Goal: Transaction & Acquisition: Purchase product/service

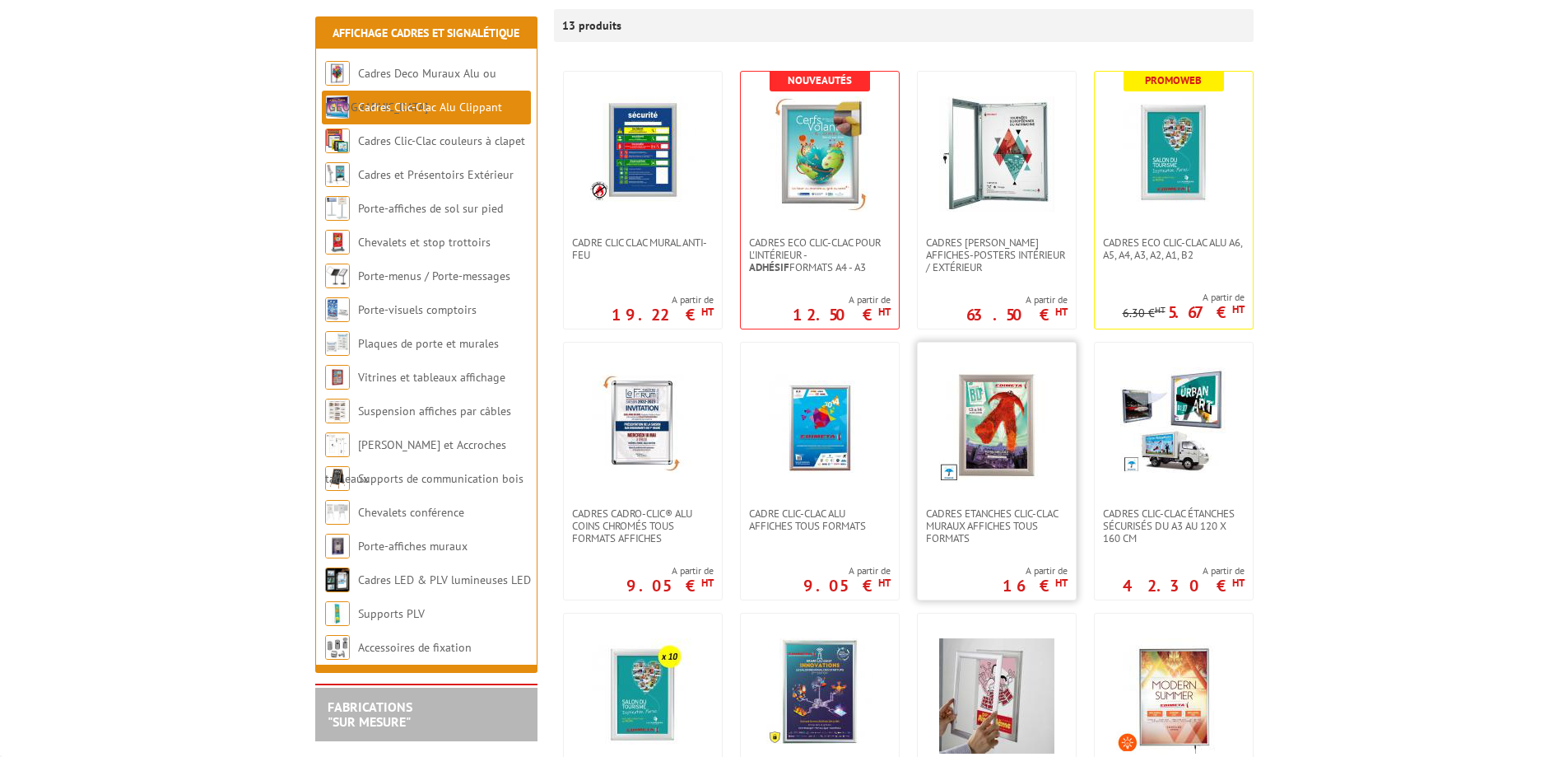
scroll to position [329, 0]
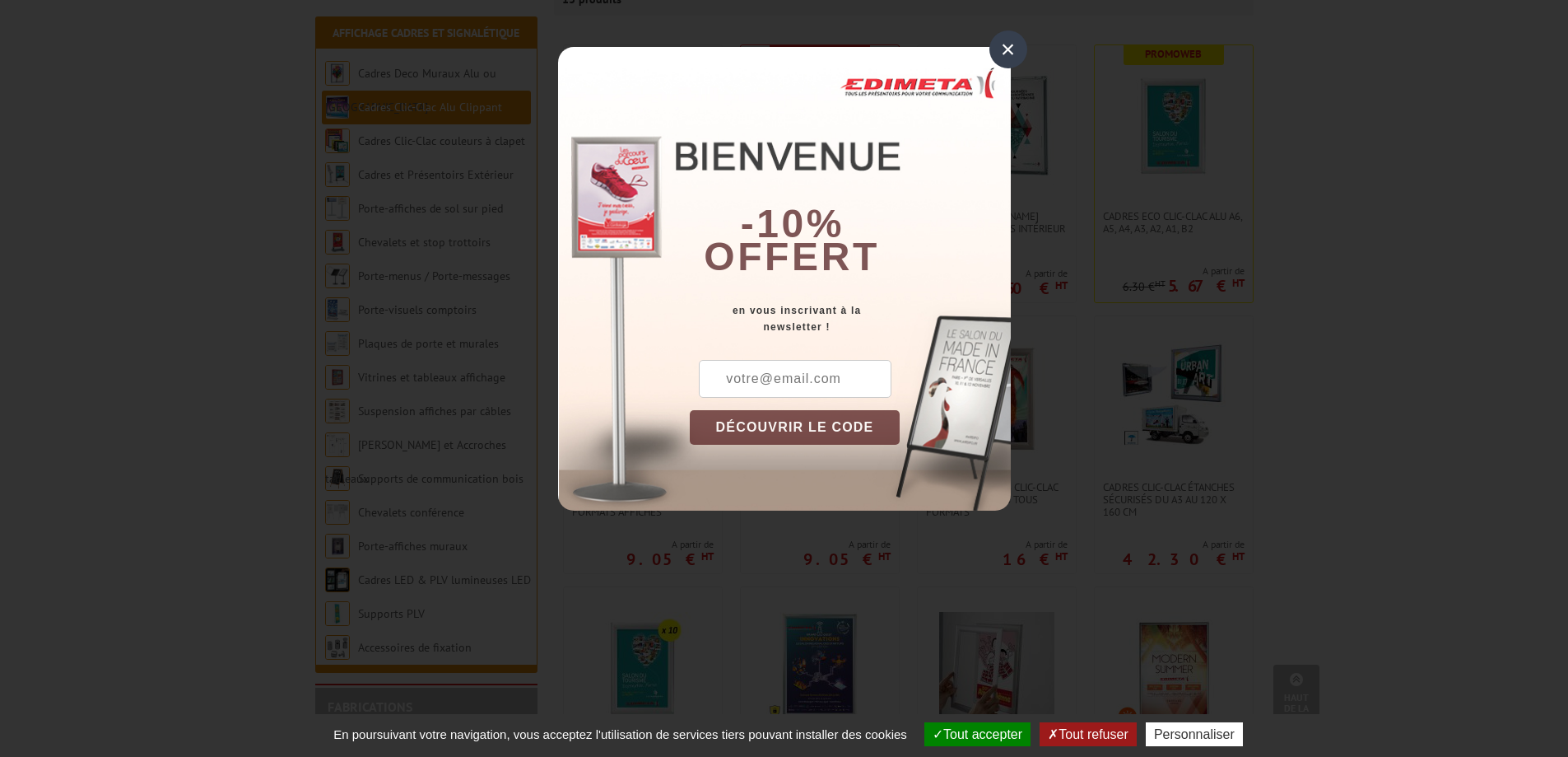
click at [1008, 47] on div "×" at bounding box center [1008, 49] width 38 height 38
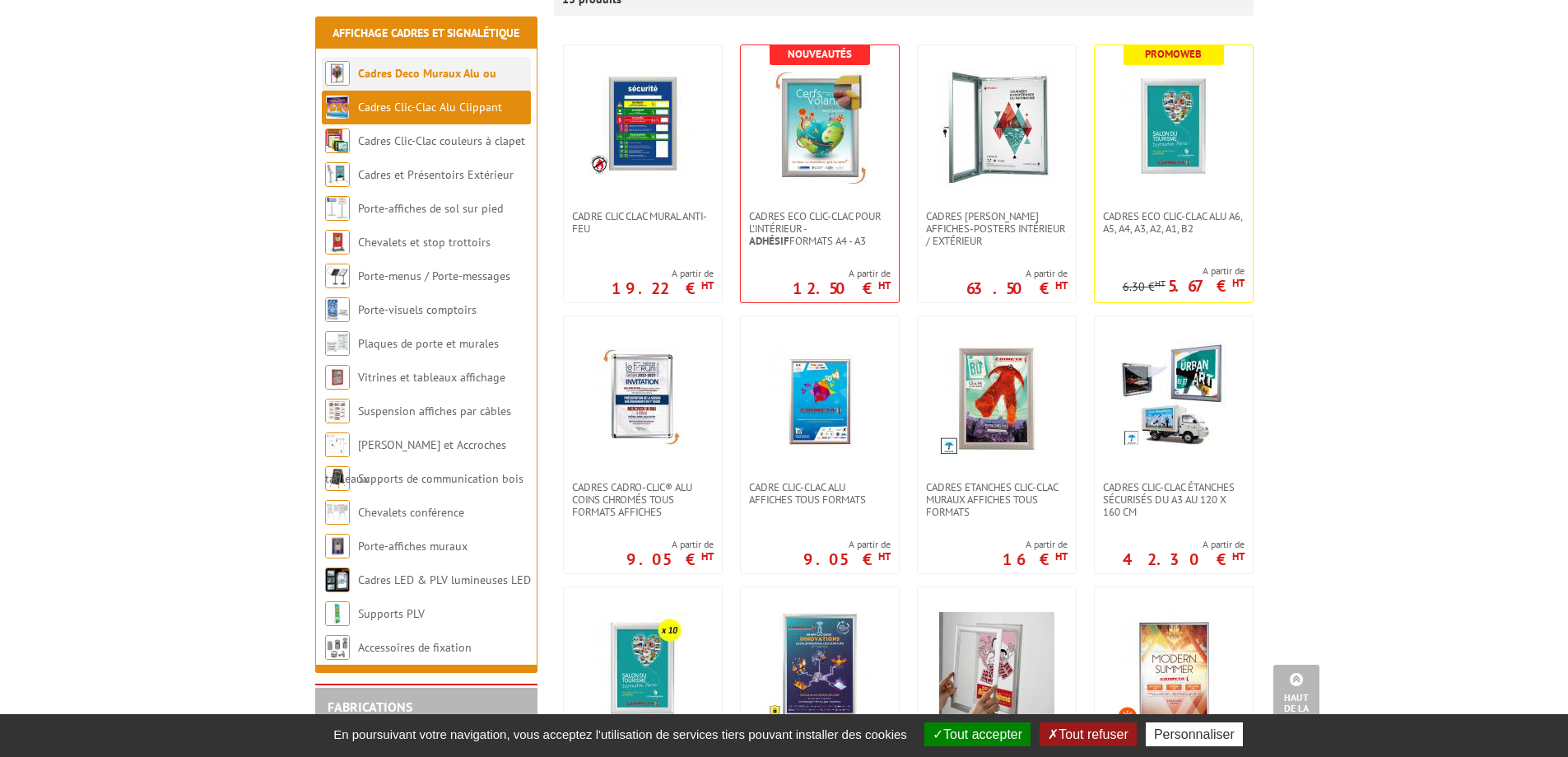
click at [447, 71] on link "Cadres Deco Muraux Alu ou Bois" at bounding box center [411, 90] width 172 height 48
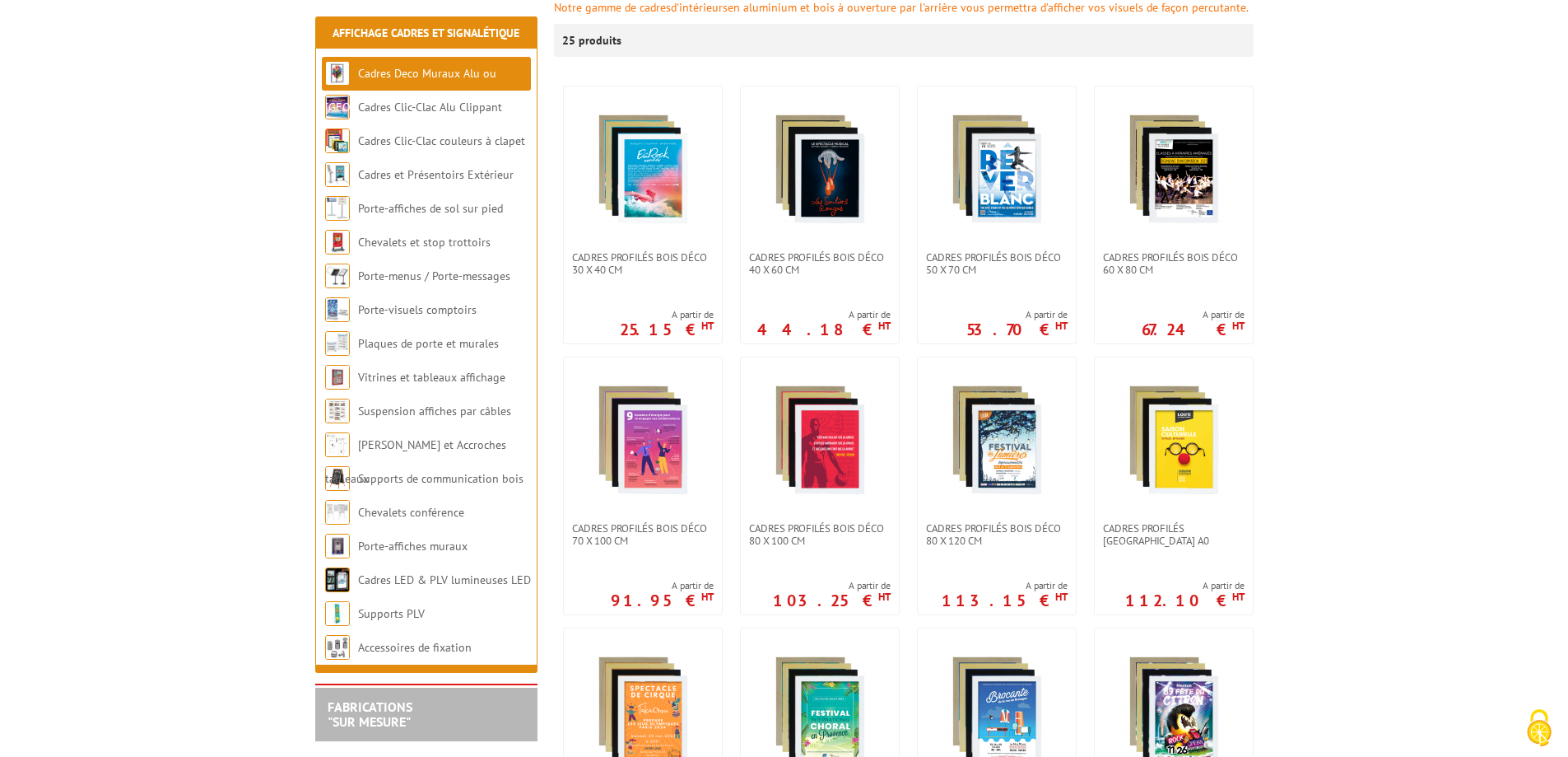
scroll to position [329, 0]
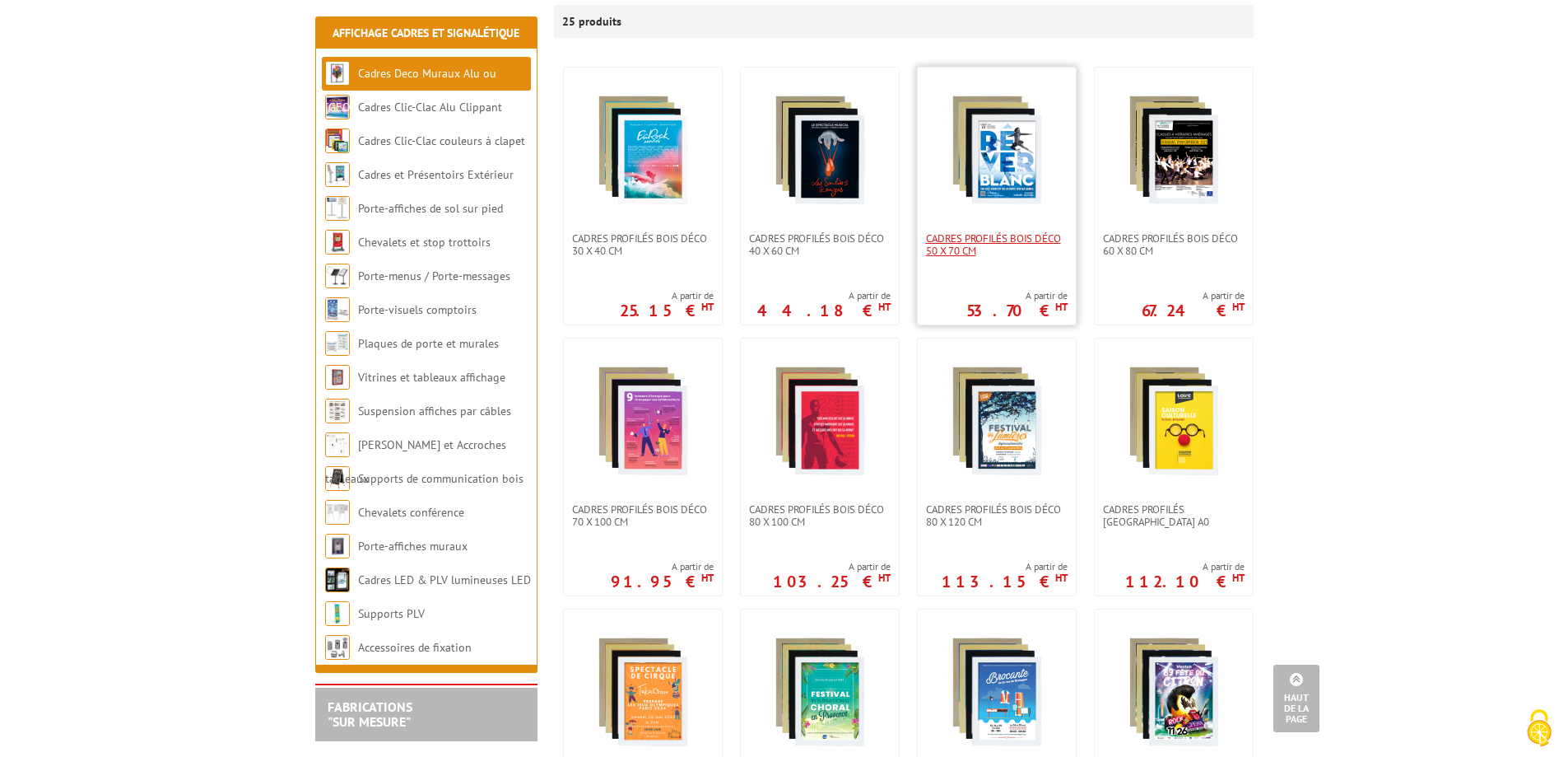
click at [1009, 232] on span "Cadres Profilés Bois Déco 50 x 70 cm" at bounding box center [997, 244] width 142 height 24
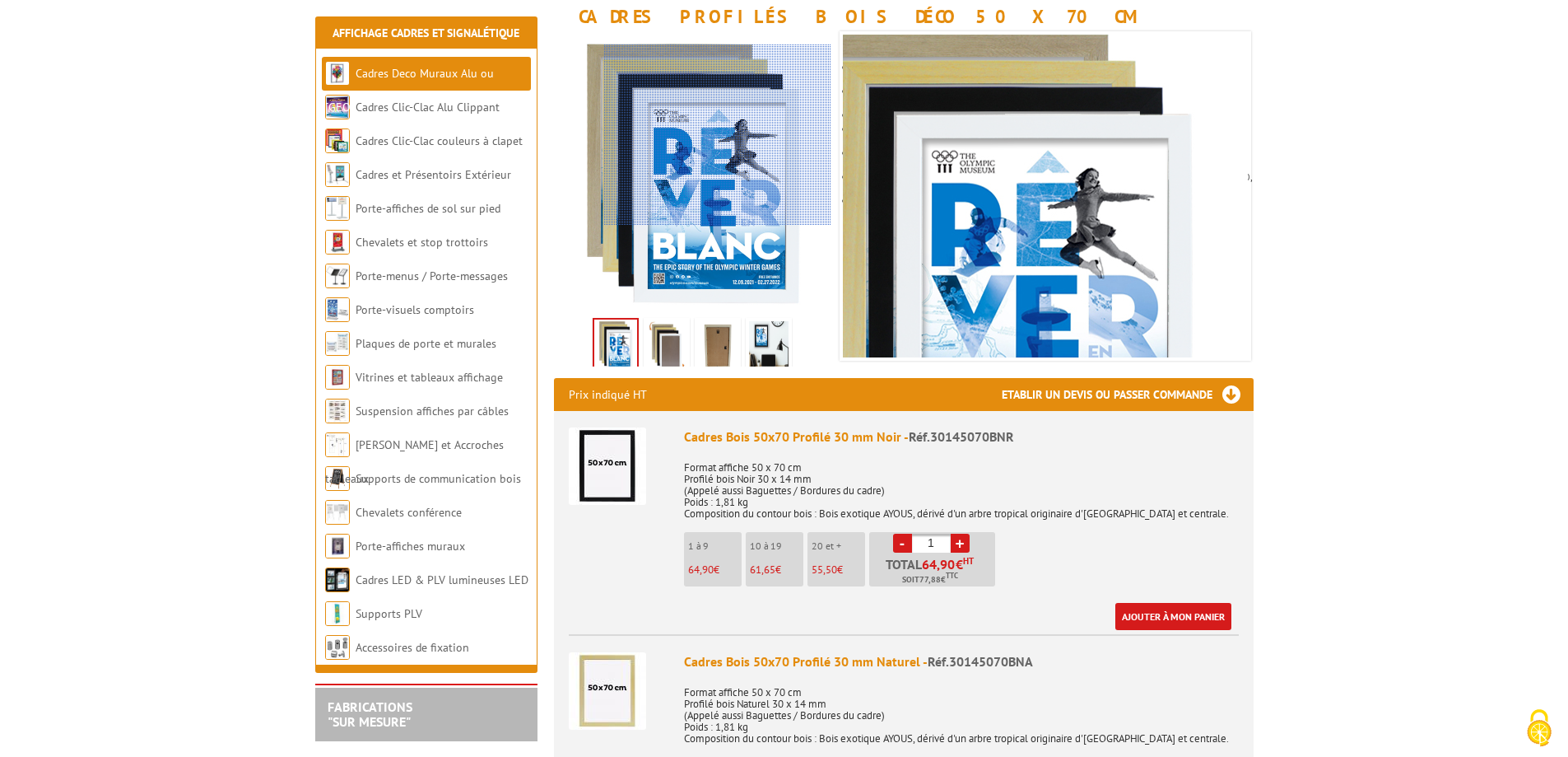
scroll to position [247, 0]
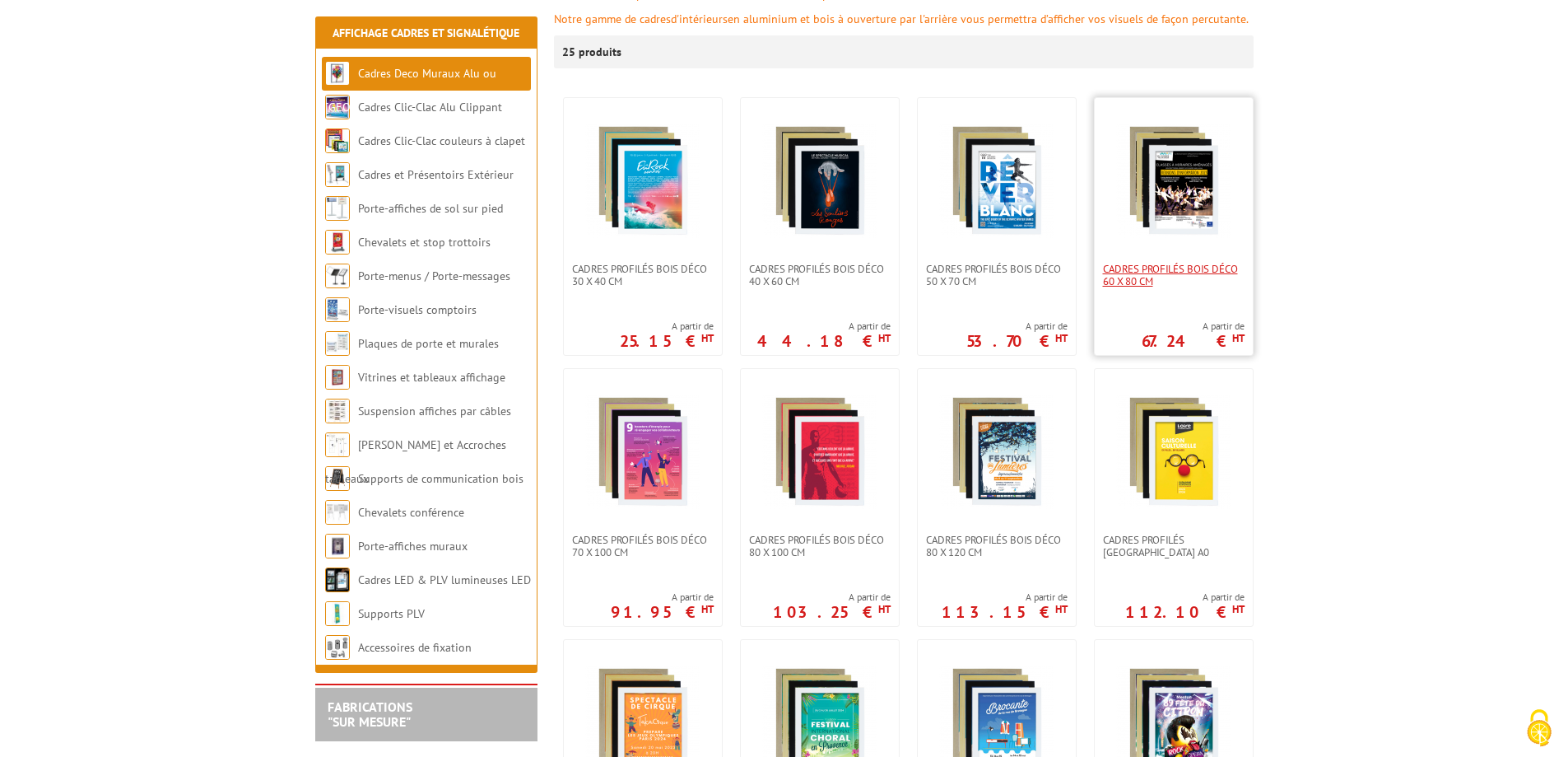
click at [1158, 263] on span "Cadres Profilés Bois Déco 60 x 80 cm" at bounding box center [1174, 275] width 142 height 24
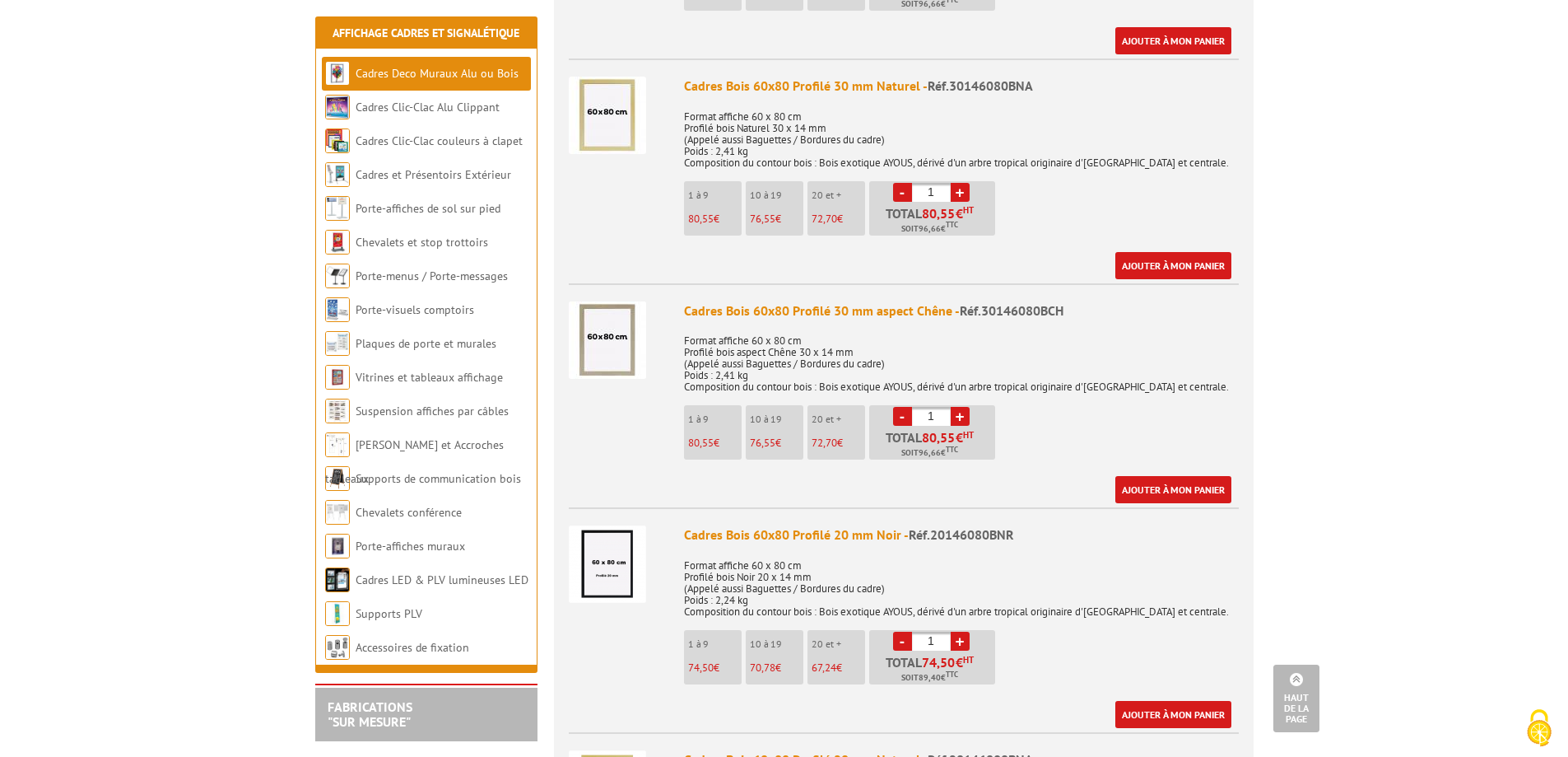
scroll to position [823, 0]
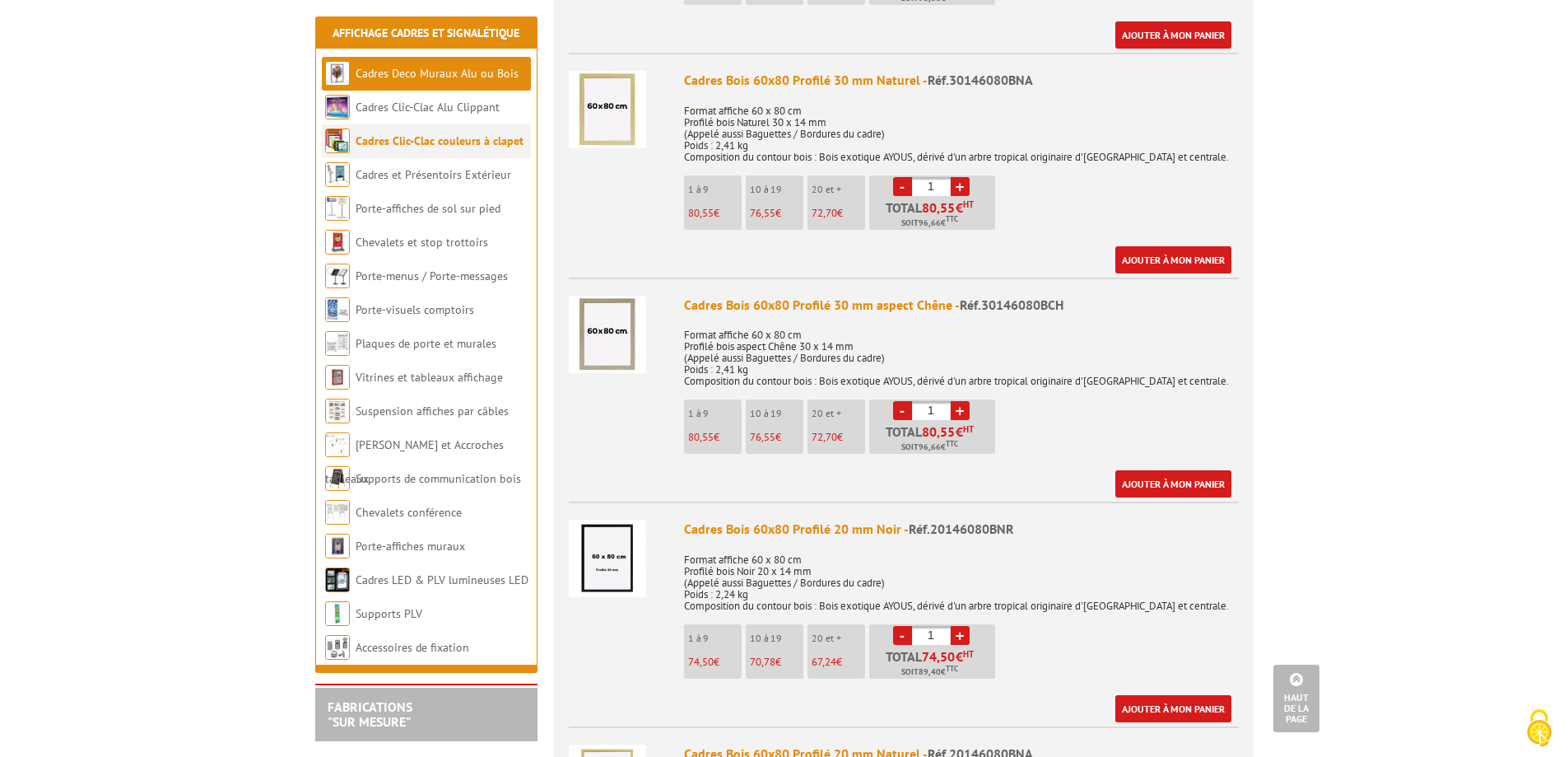
click at [424, 145] on link "Cadres Clic-Clac couleurs à clapet" at bounding box center [439, 141] width 168 height 15
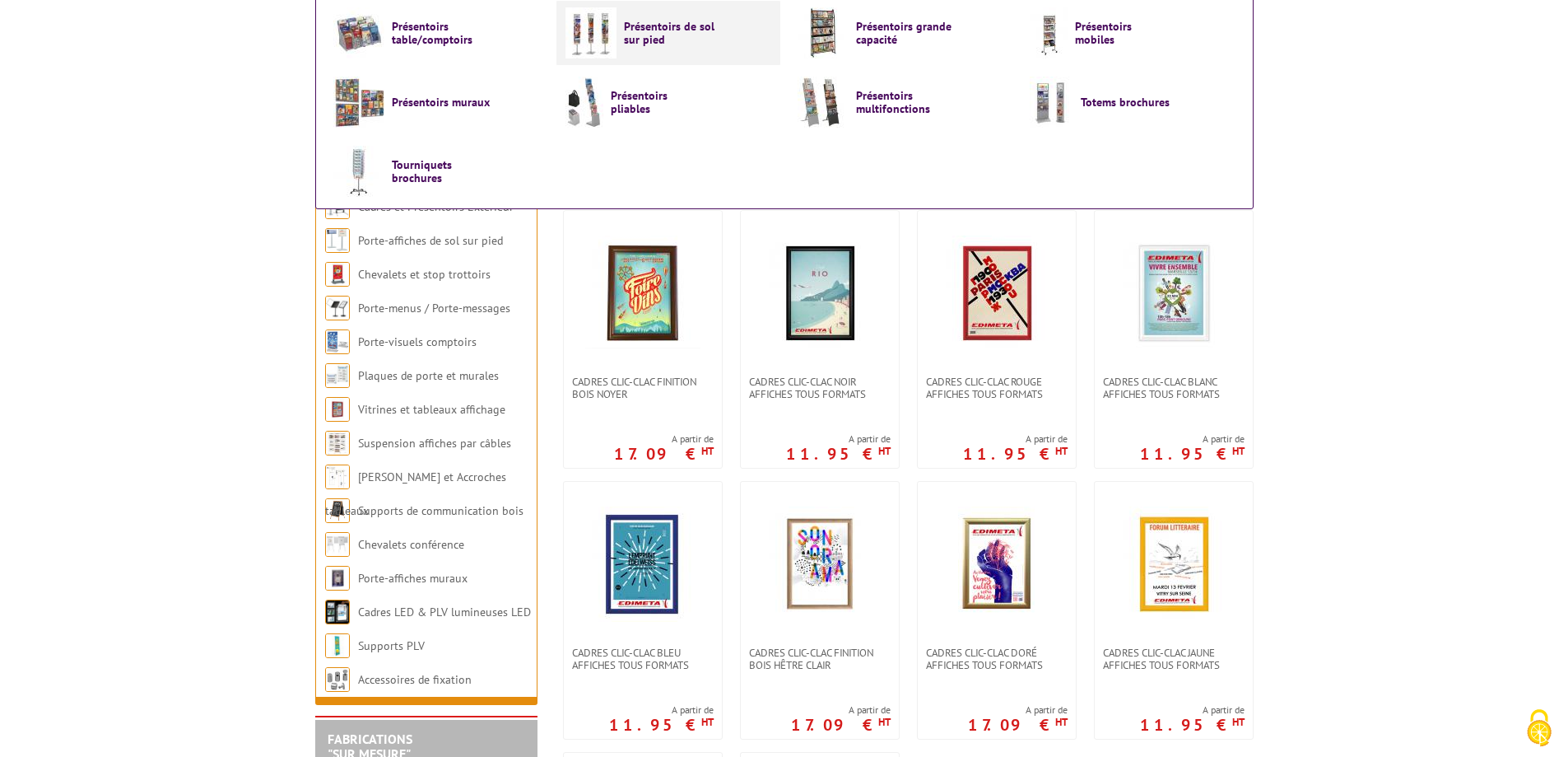
scroll to position [165, 0]
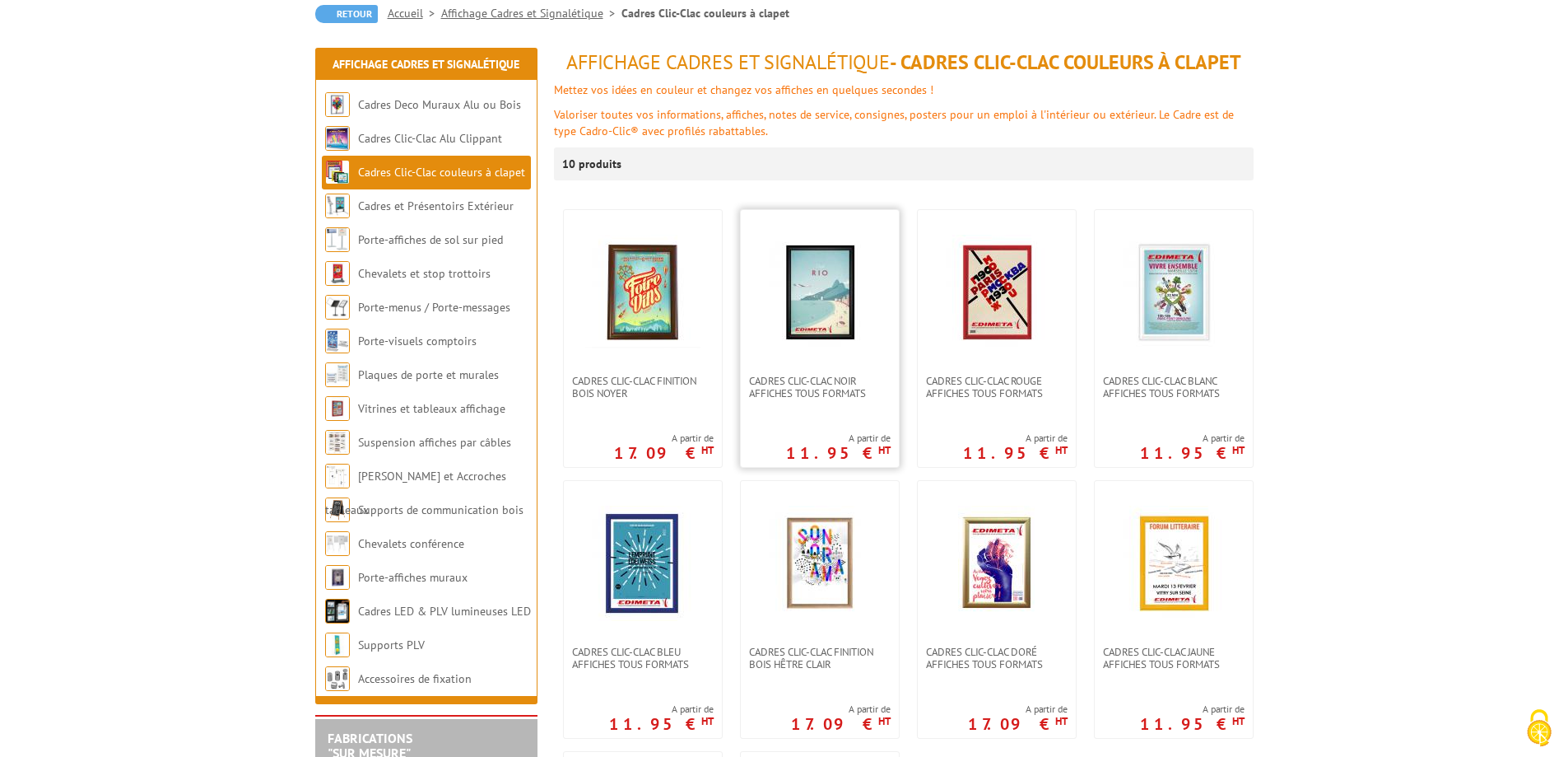
click at [819, 309] on img at bounding box center [820, 293] width 116 height 116
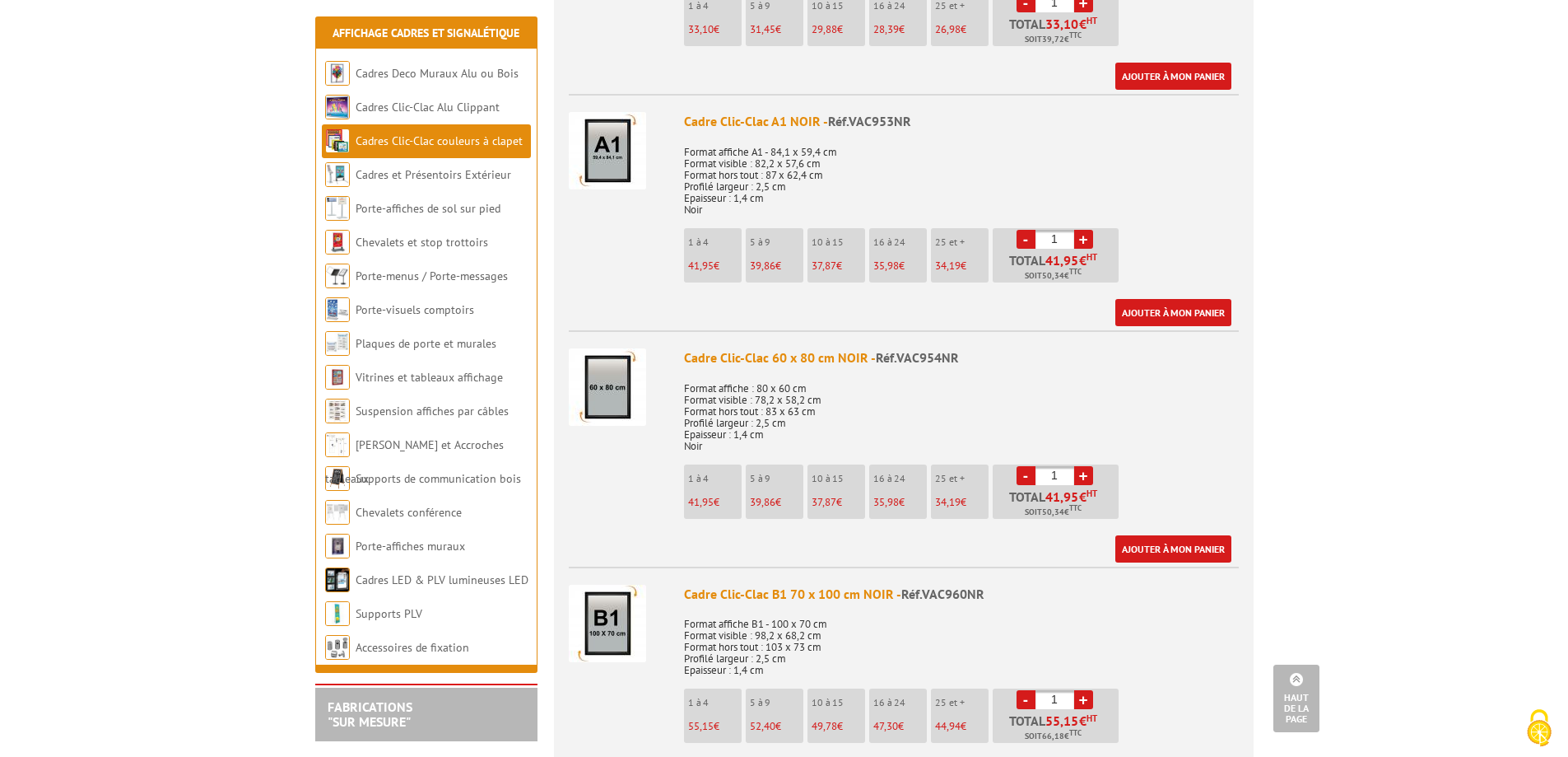
scroll to position [2058, 0]
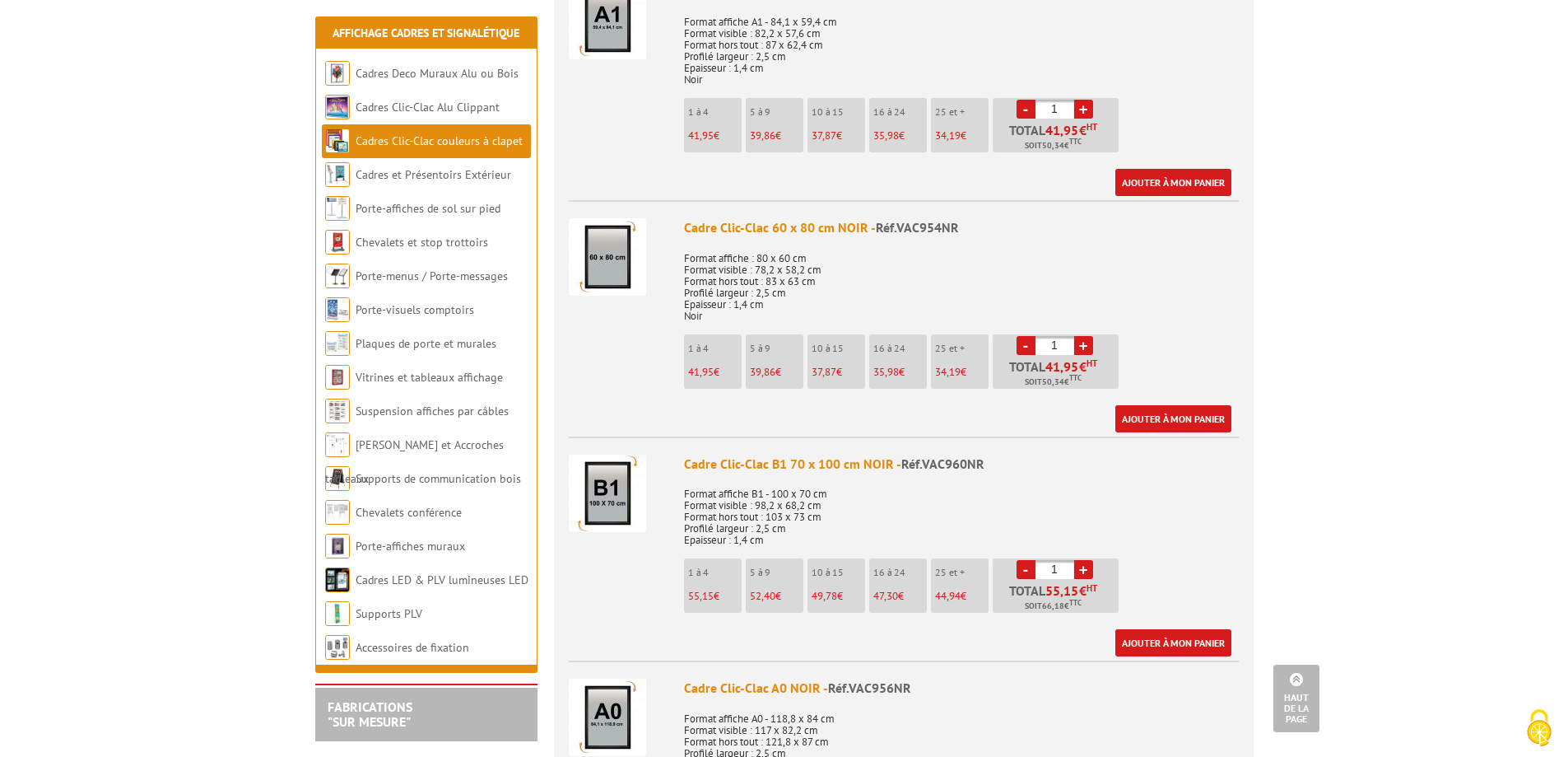
click at [609, 250] on img at bounding box center [607, 256] width 77 height 77
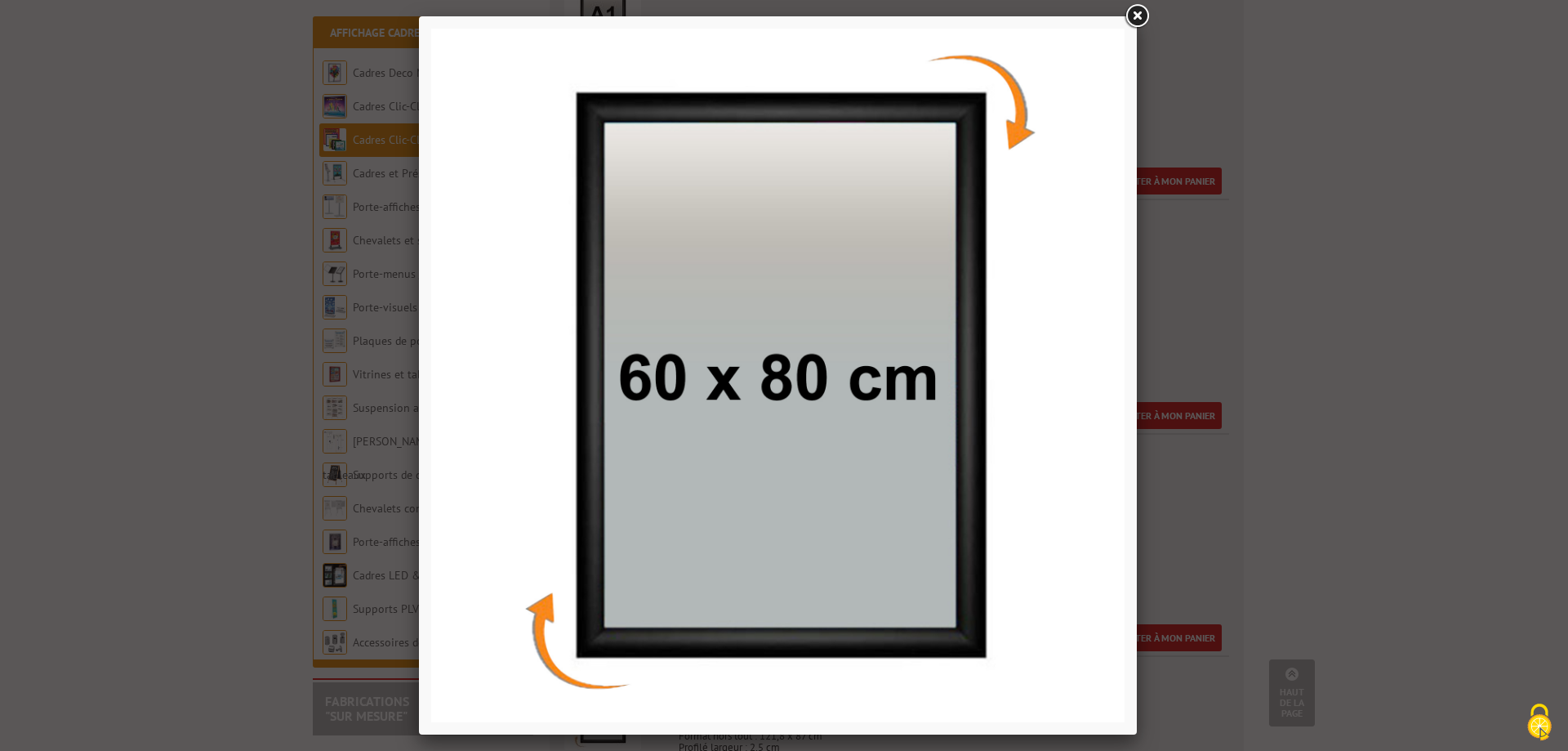
click at [1139, 10] on link at bounding box center [1137, 17] width 30 height 30
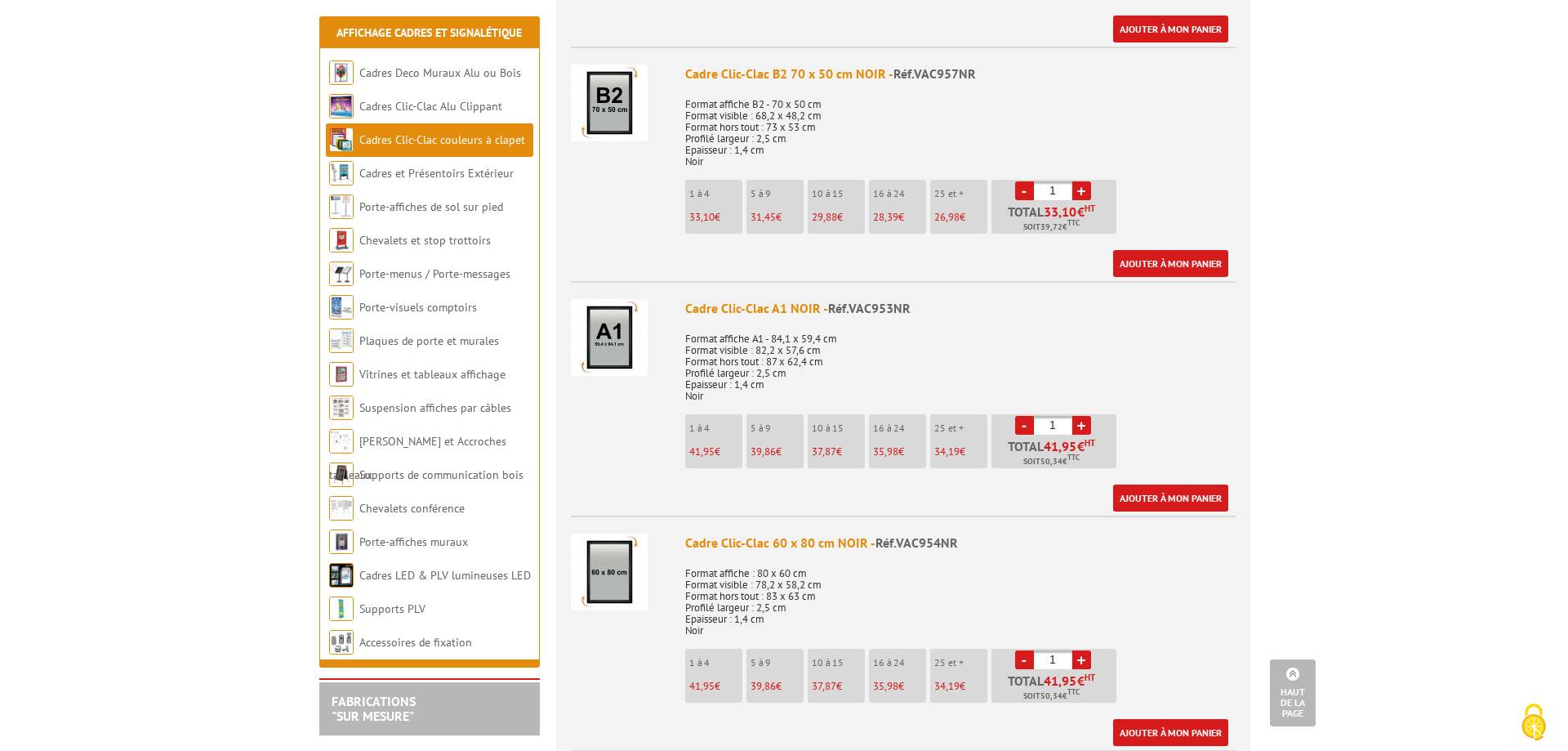
scroll to position [1633, 0]
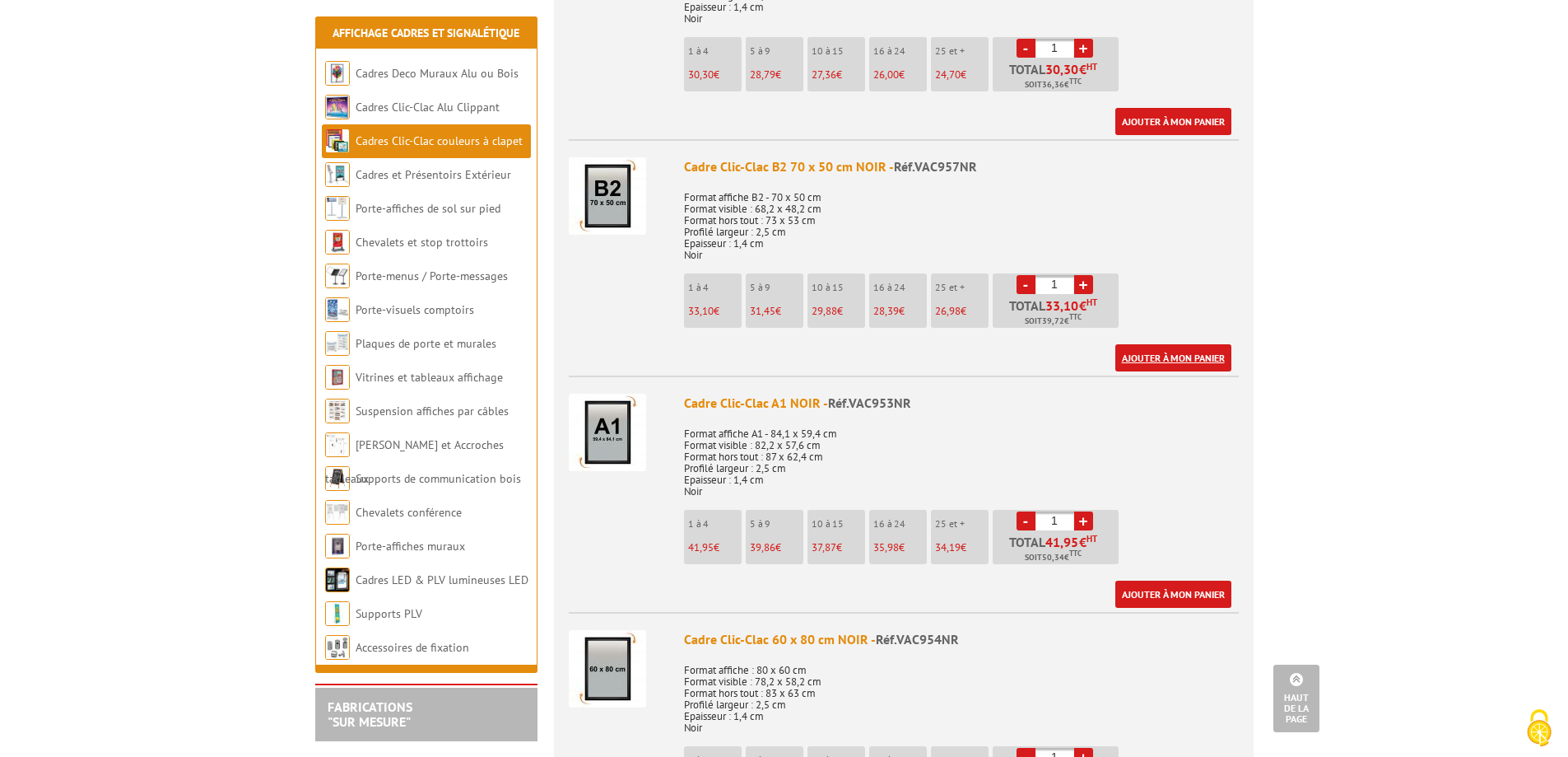
click at [1165, 355] on link "Ajouter à mon panier" at bounding box center [1174, 357] width 117 height 27
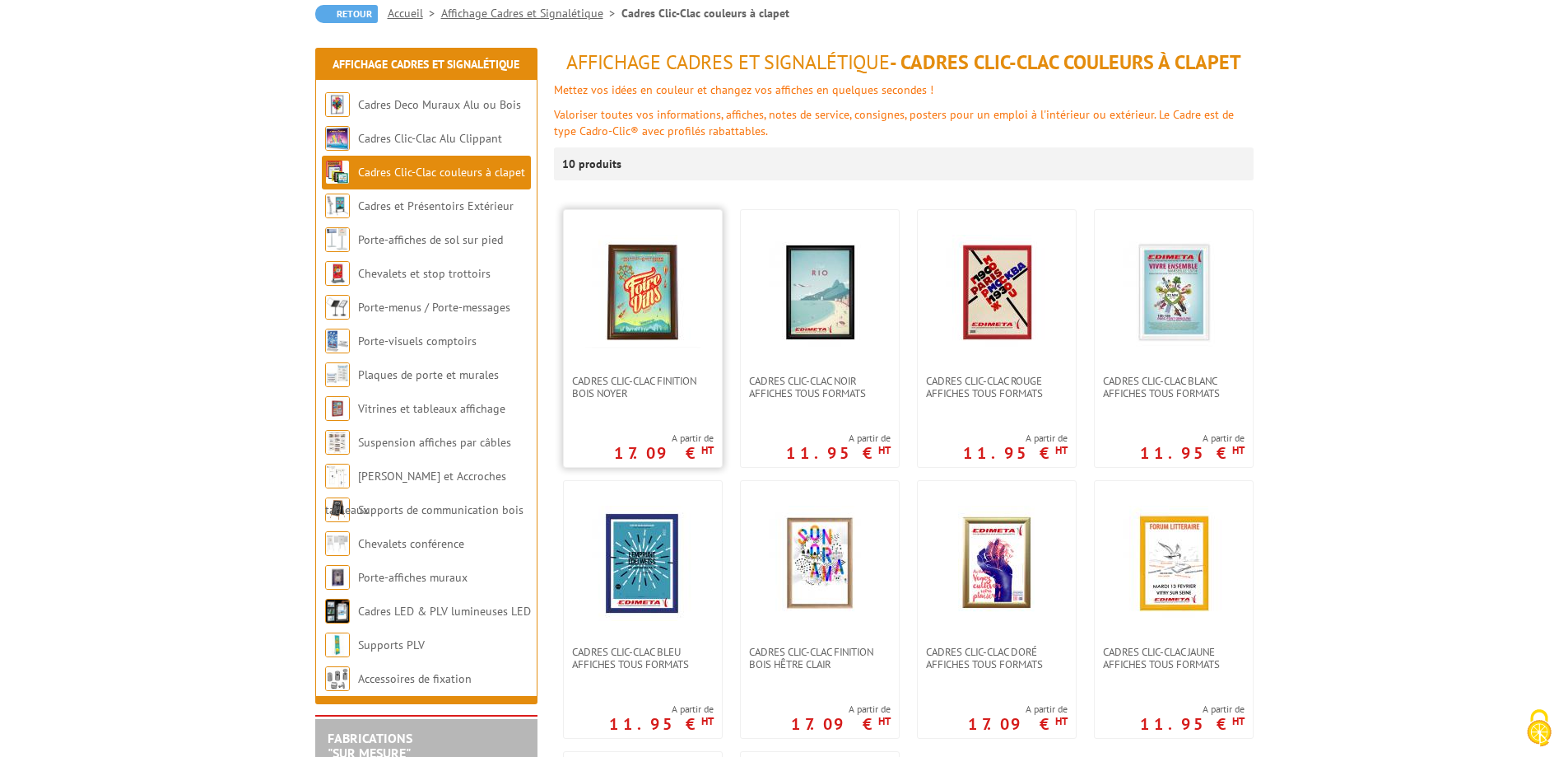
click at [645, 297] on img at bounding box center [643, 293] width 116 height 116
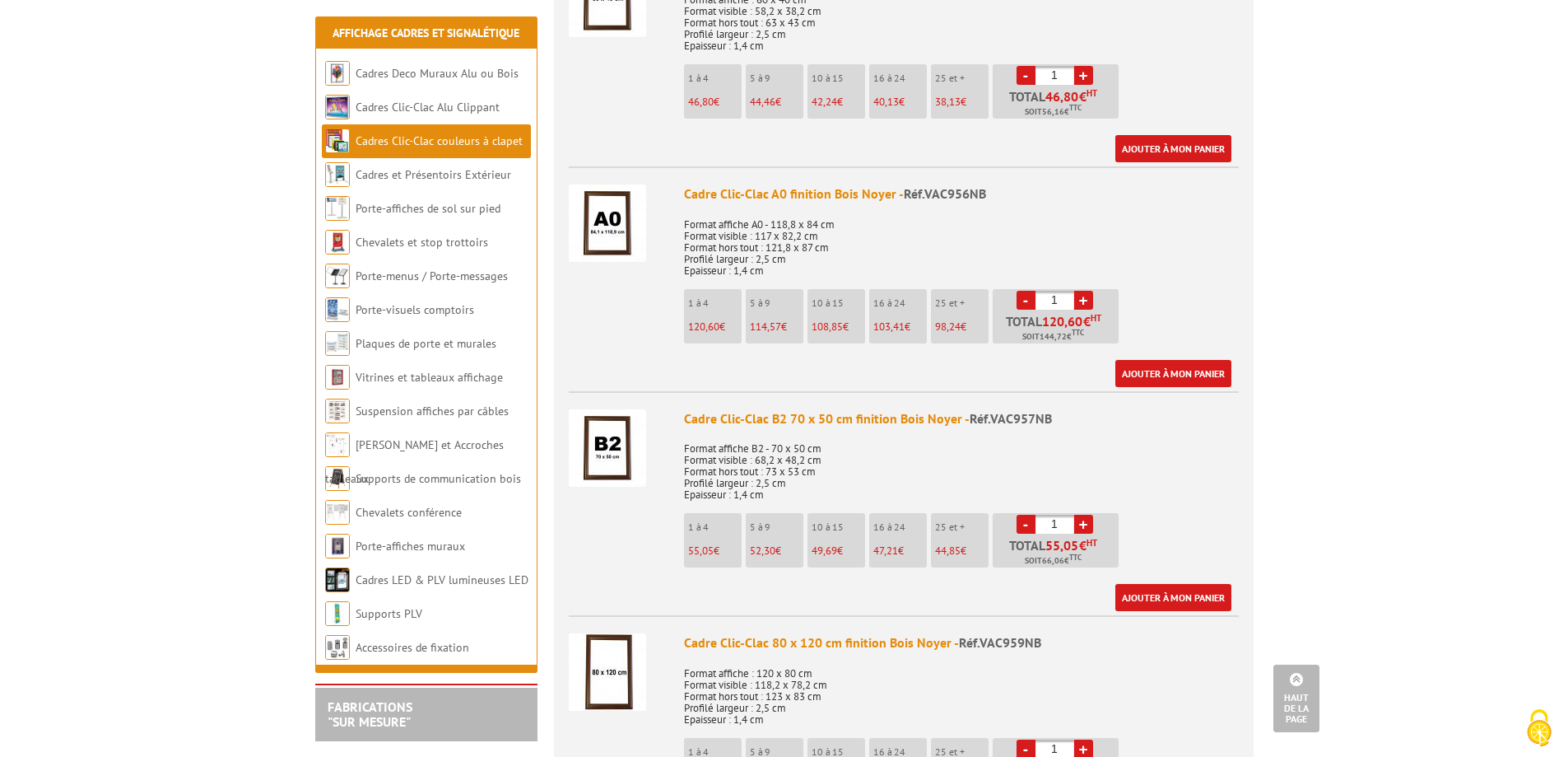
scroll to position [2058, 0]
click at [610, 446] on img at bounding box center [607, 447] width 77 height 77
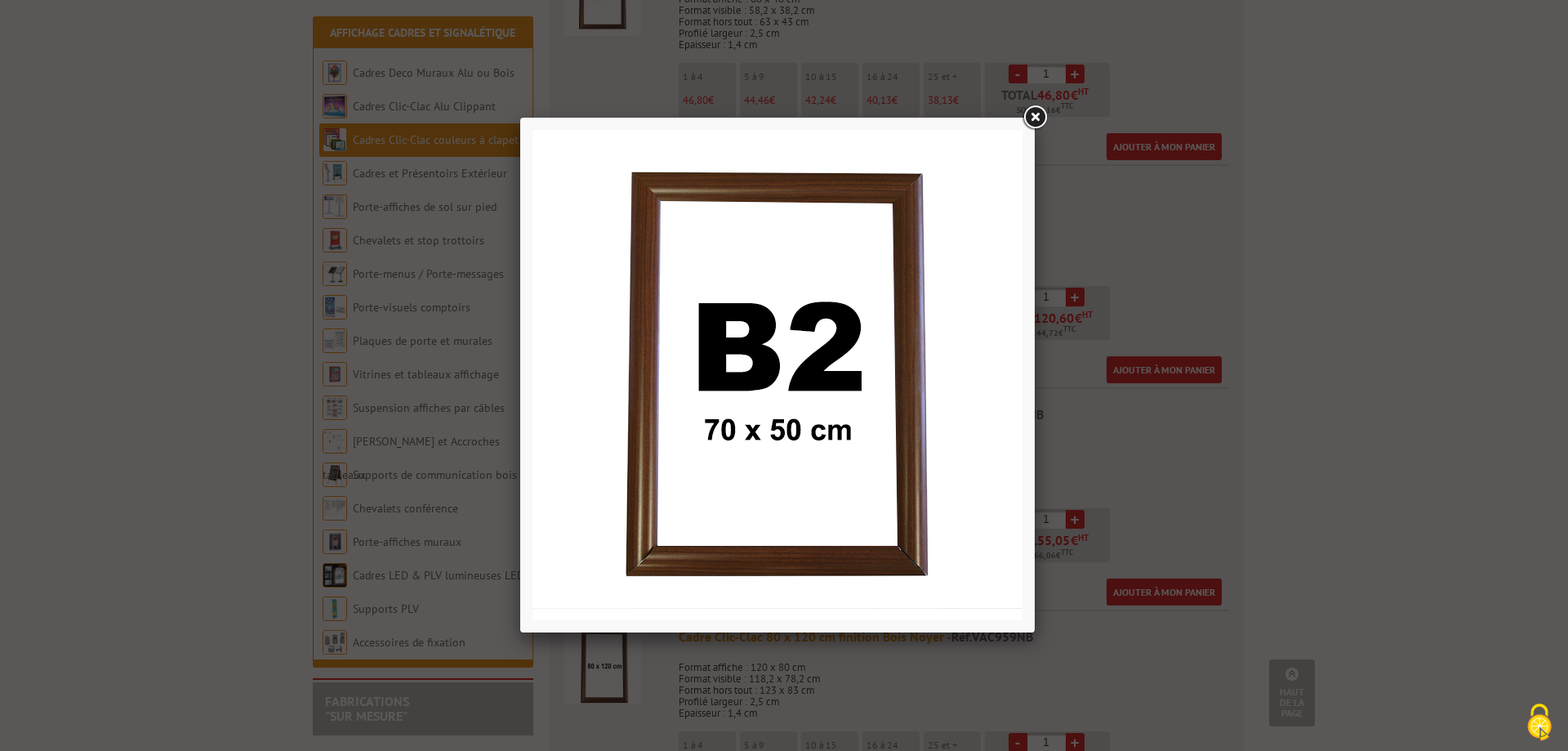
click at [1031, 116] on link at bounding box center [1035, 117] width 30 height 30
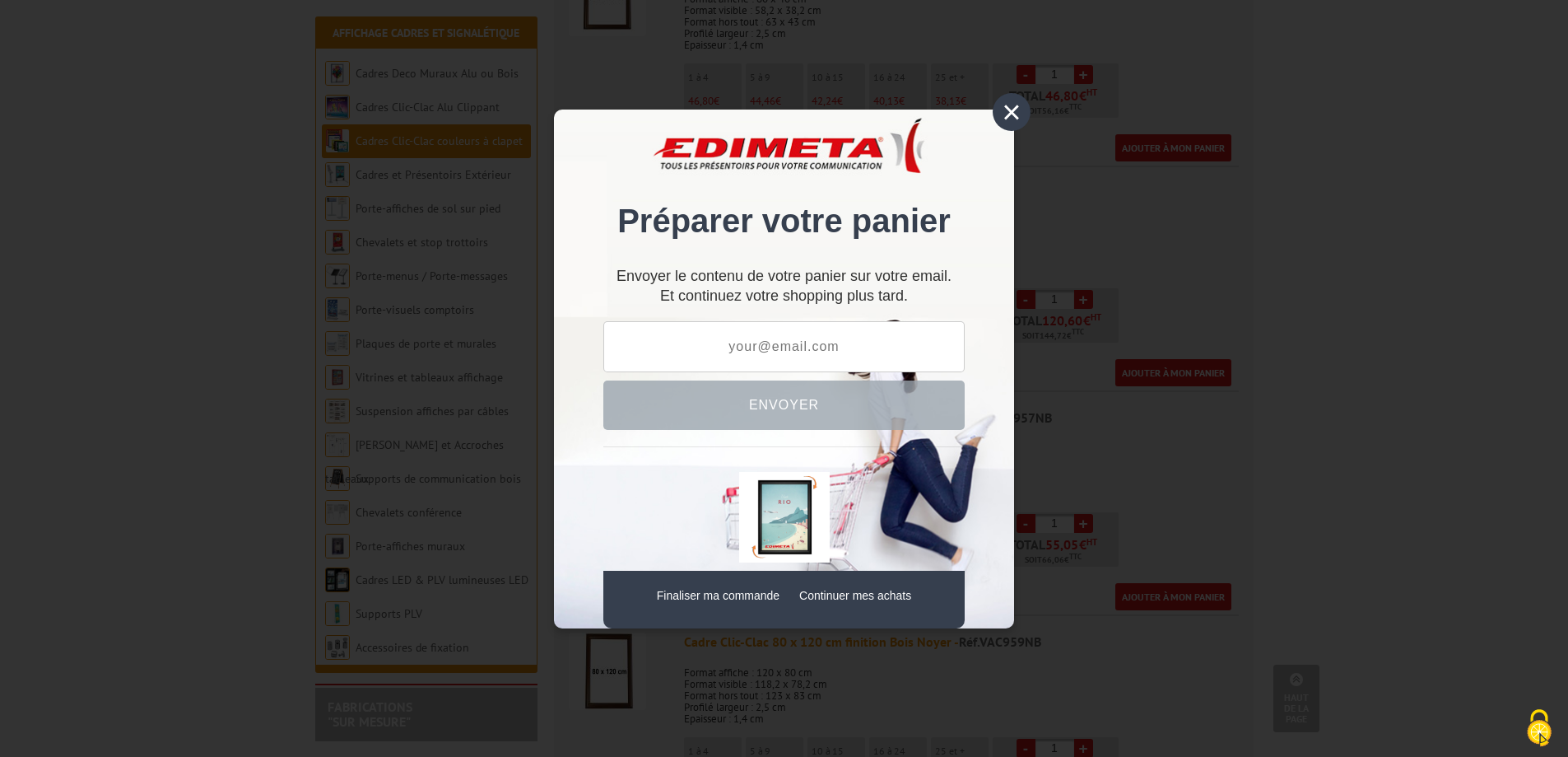
click at [722, 597] on link "Finaliser ma commande" at bounding box center [719, 595] width 123 height 13
